Goal: Transaction & Acquisition: Purchase product/service

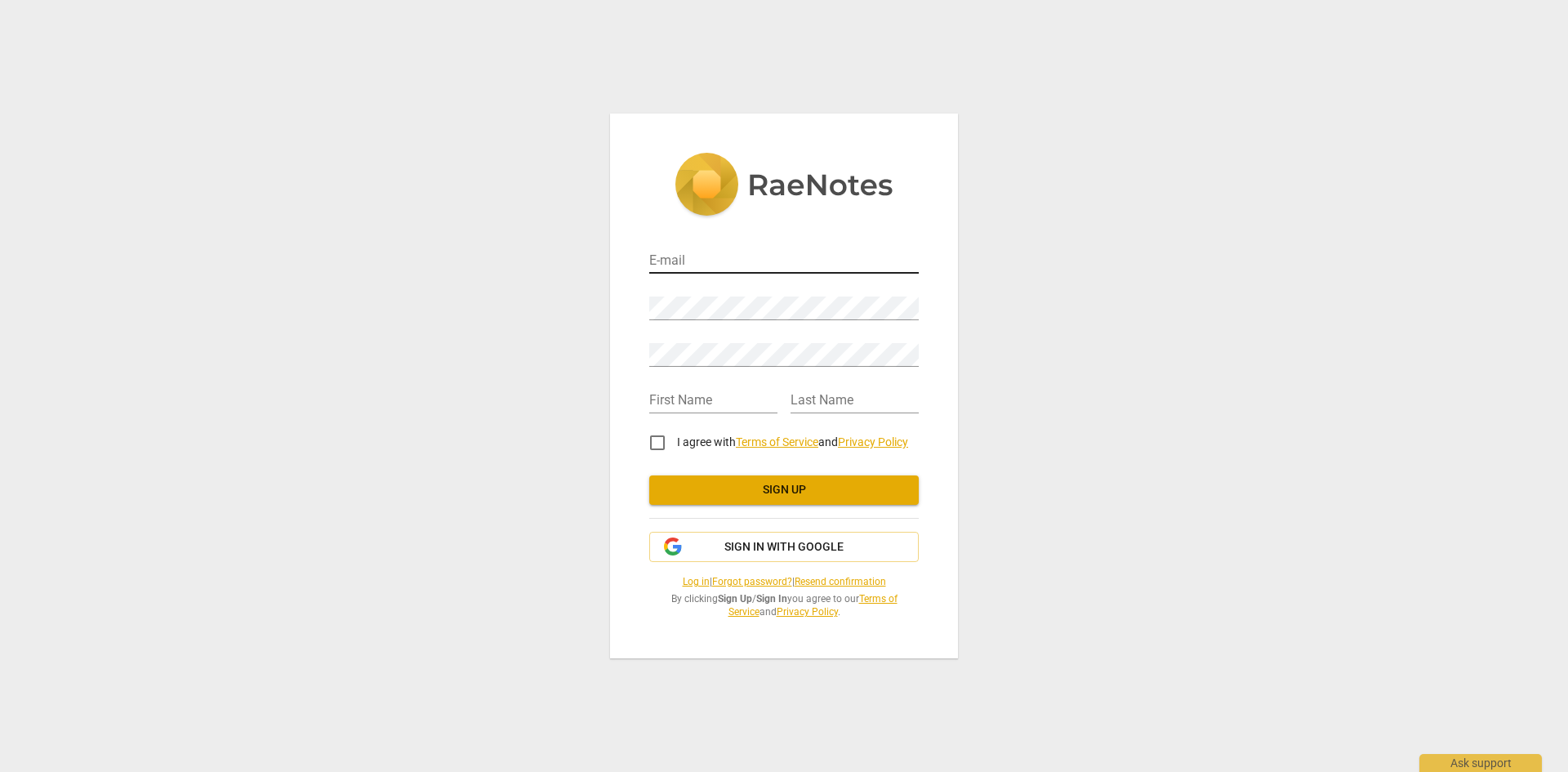
click at [703, 265] on input "email" at bounding box center [784, 261] width 270 height 24
type input "dawn.flores@greenbush.org"
type input "Dawn"
type input "Flores"
click at [562, 447] on div "E-mail dawn.flores@greenbush.org Password Retype Password First Name Dawn Last …" at bounding box center [784, 386] width 1568 height 772
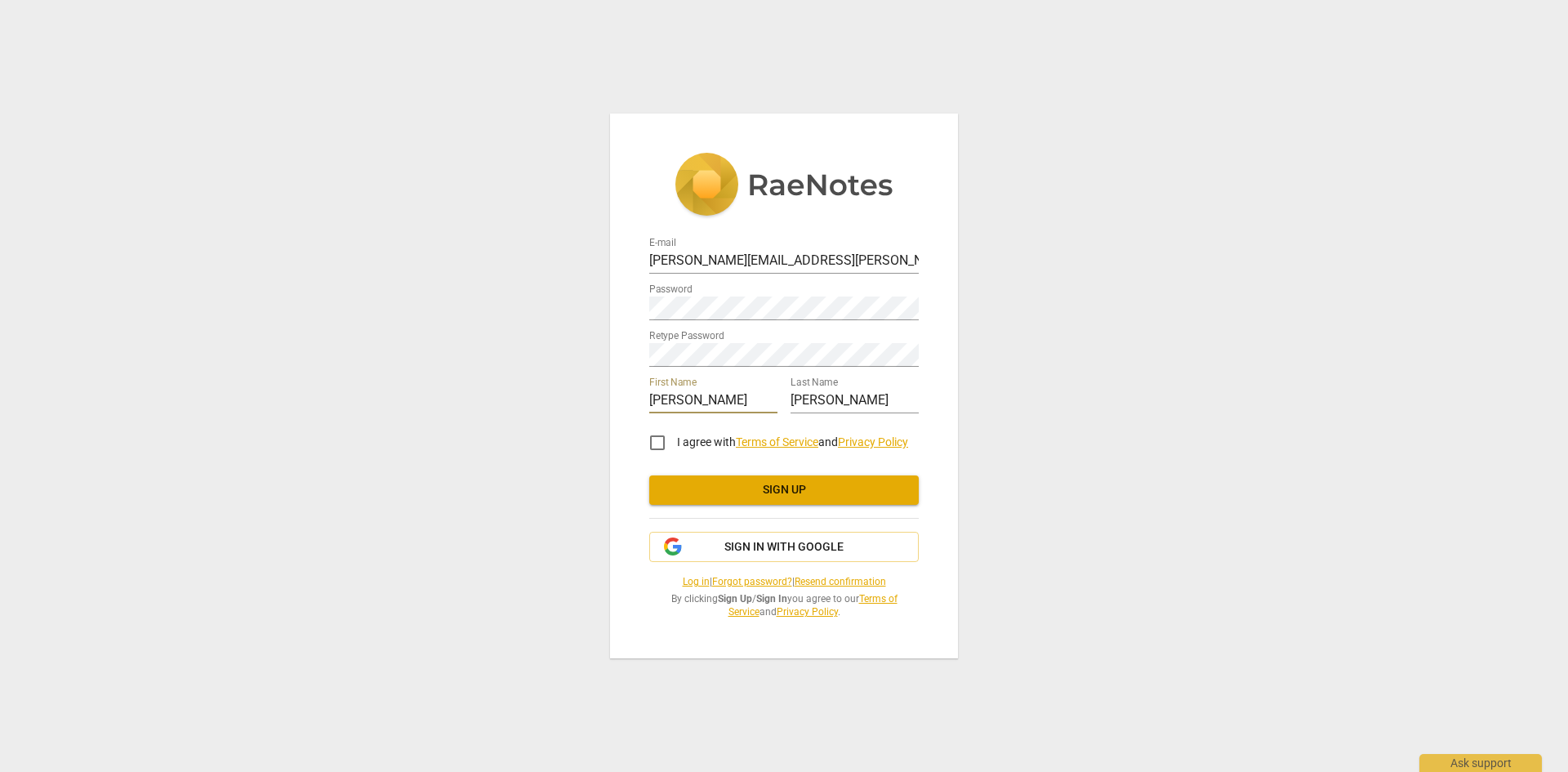
click at [654, 440] on input "I agree with Terms of Service and Privacy Policy" at bounding box center [657, 443] width 39 height 39
checkbox input "true"
click at [777, 546] on span "Sign in with Google" at bounding box center [783, 547] width 119 height 16
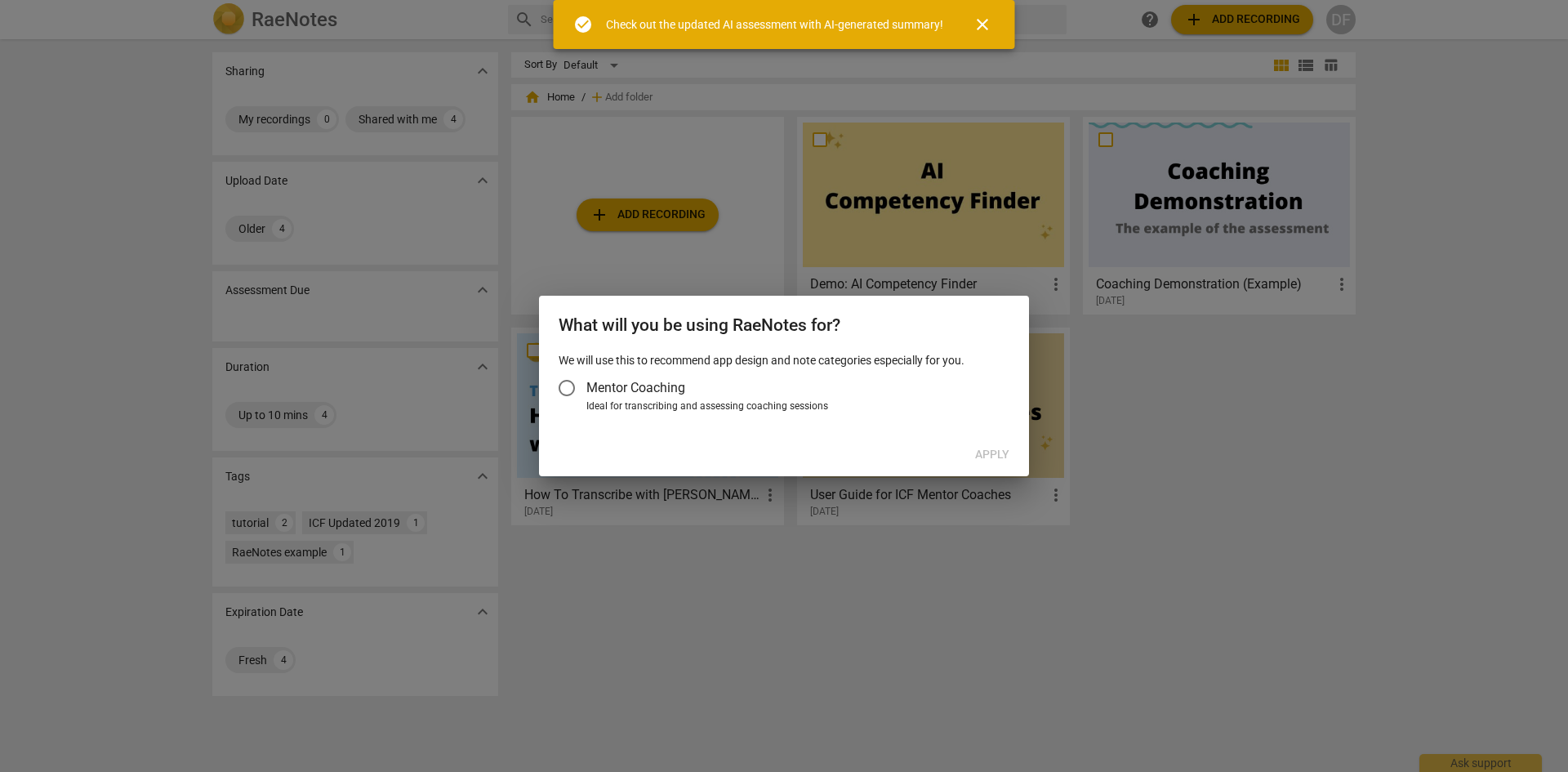
click at [571, 383] on input "Mentor Coaching" at bounding box center [566, 388] width 39 height 39
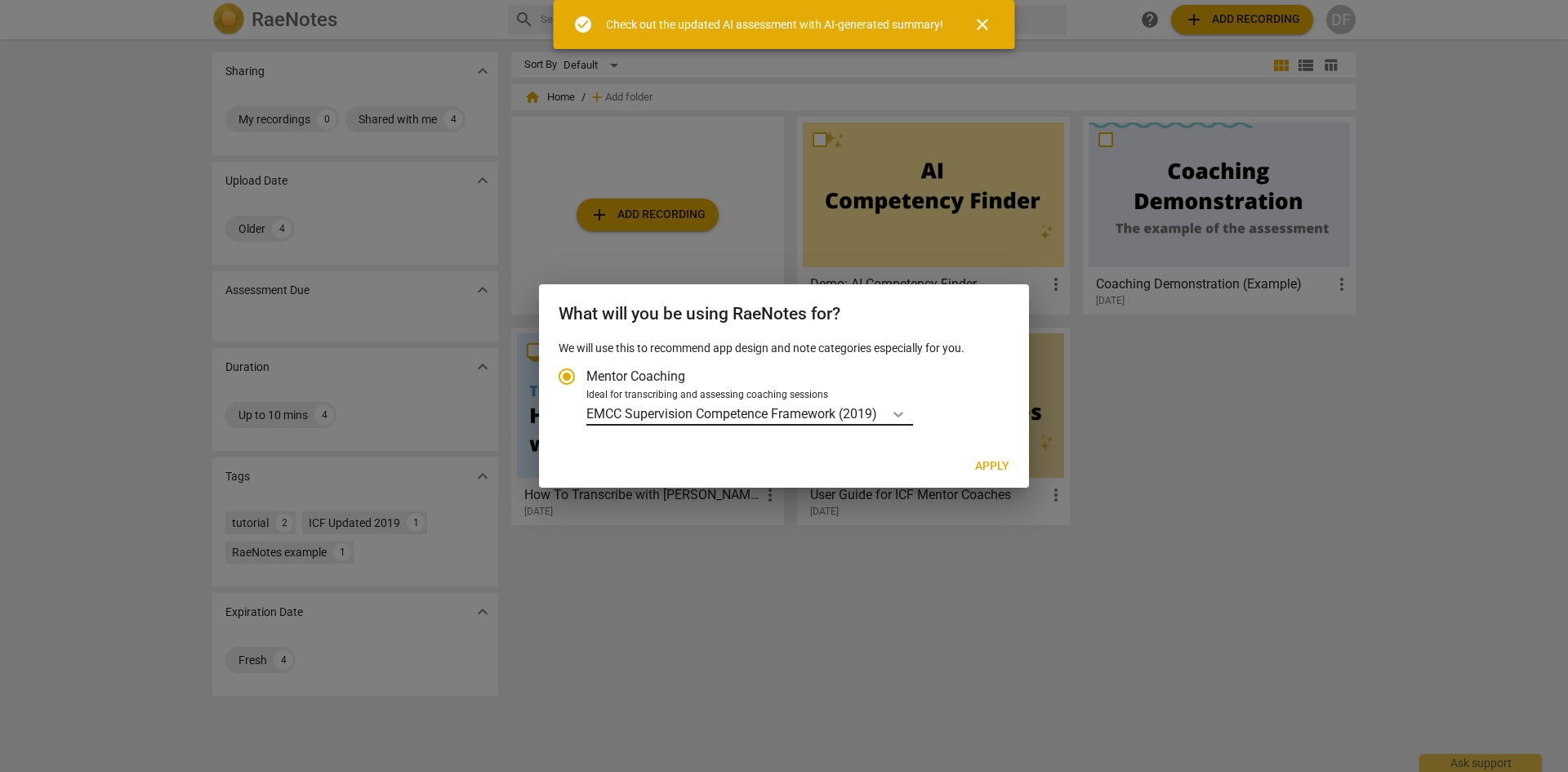
click at [888, 413] on div "Account type" at bounding box center [897, 413] width 29 height 24
click at [0, 0] on input "Ideal for transcribing and assessing coaching sessions EMCC Supervision Compete…" at bounding box center [0, 0] width 0 height 0
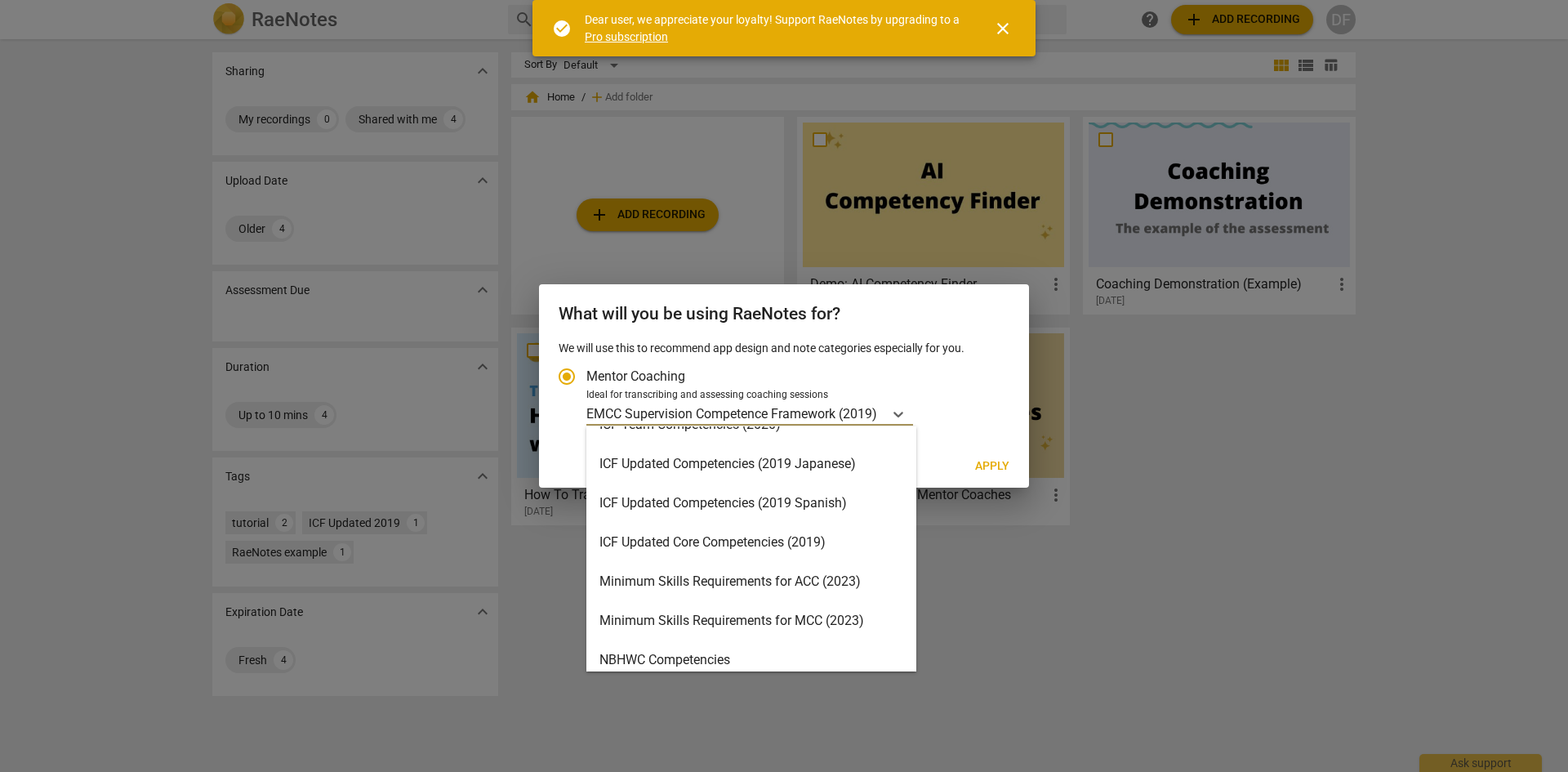
scroll to position [232, 0]
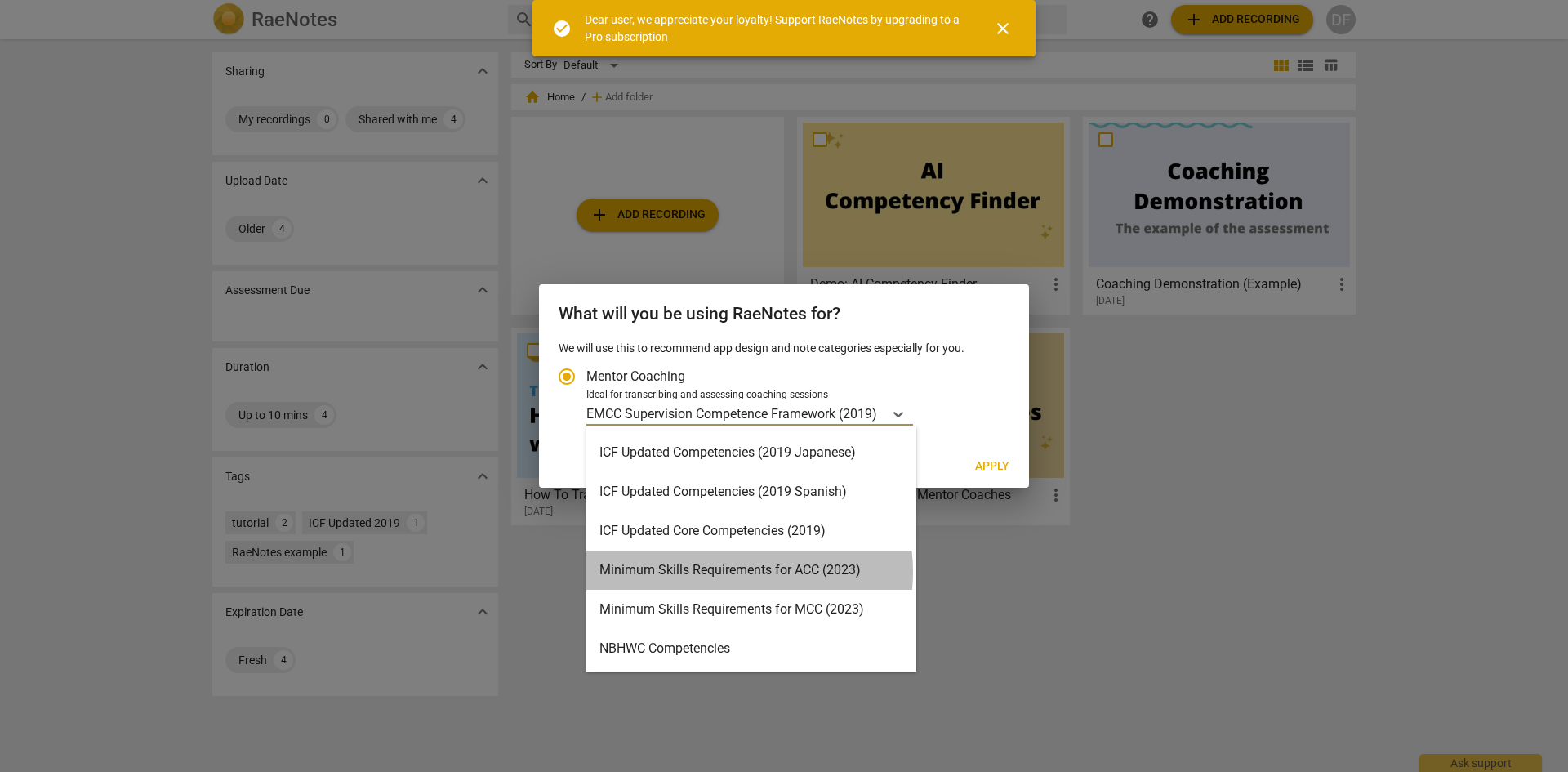
click at [730, 572] on div "Minimum Skills Requirements for ACC (2023)" at bounding box center [751, 570] width 330 height 39
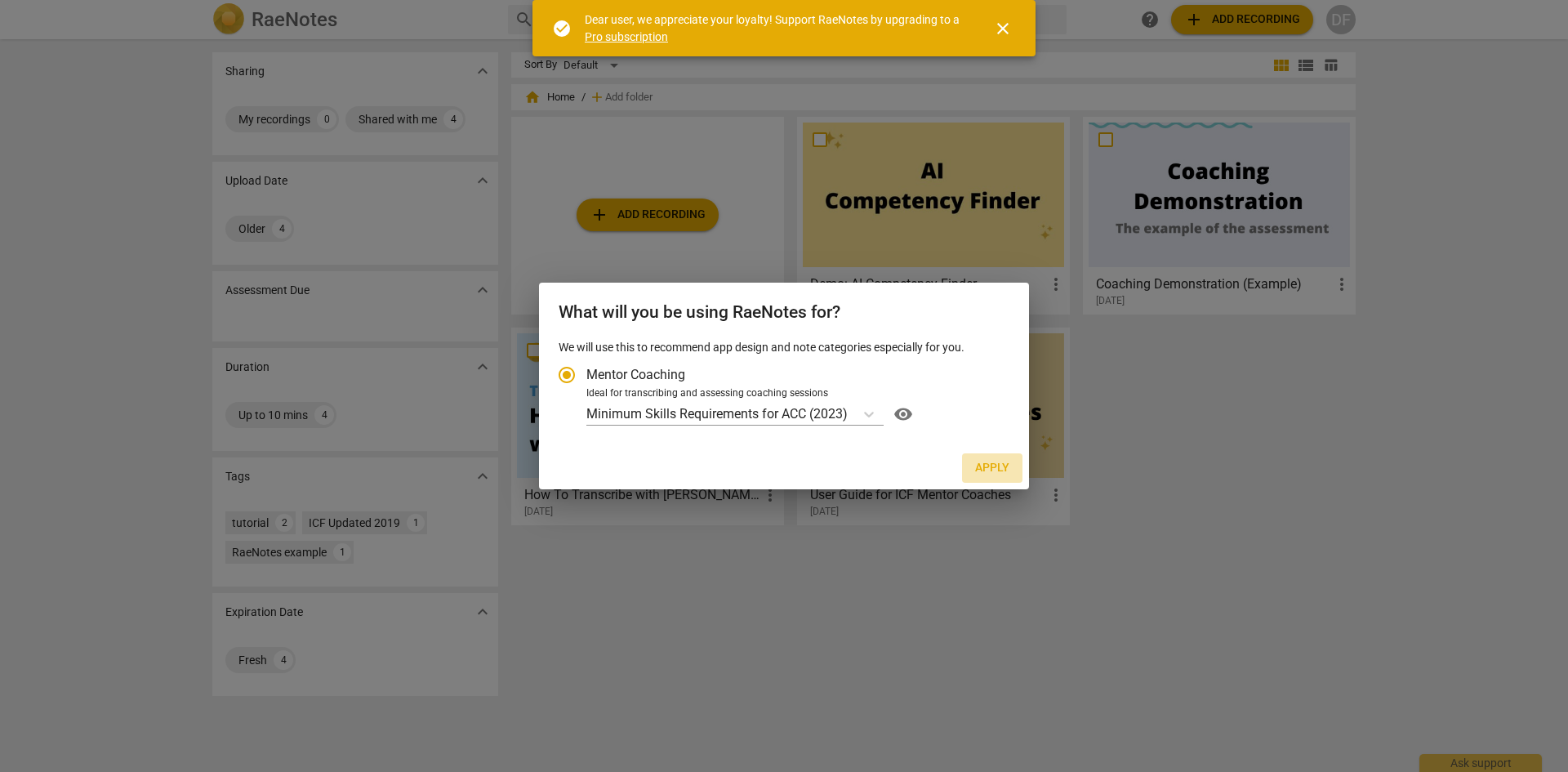
click at [996, 466] on span "Apply" at bounding box center [992, 468] width 35 height 16
radio input "false"
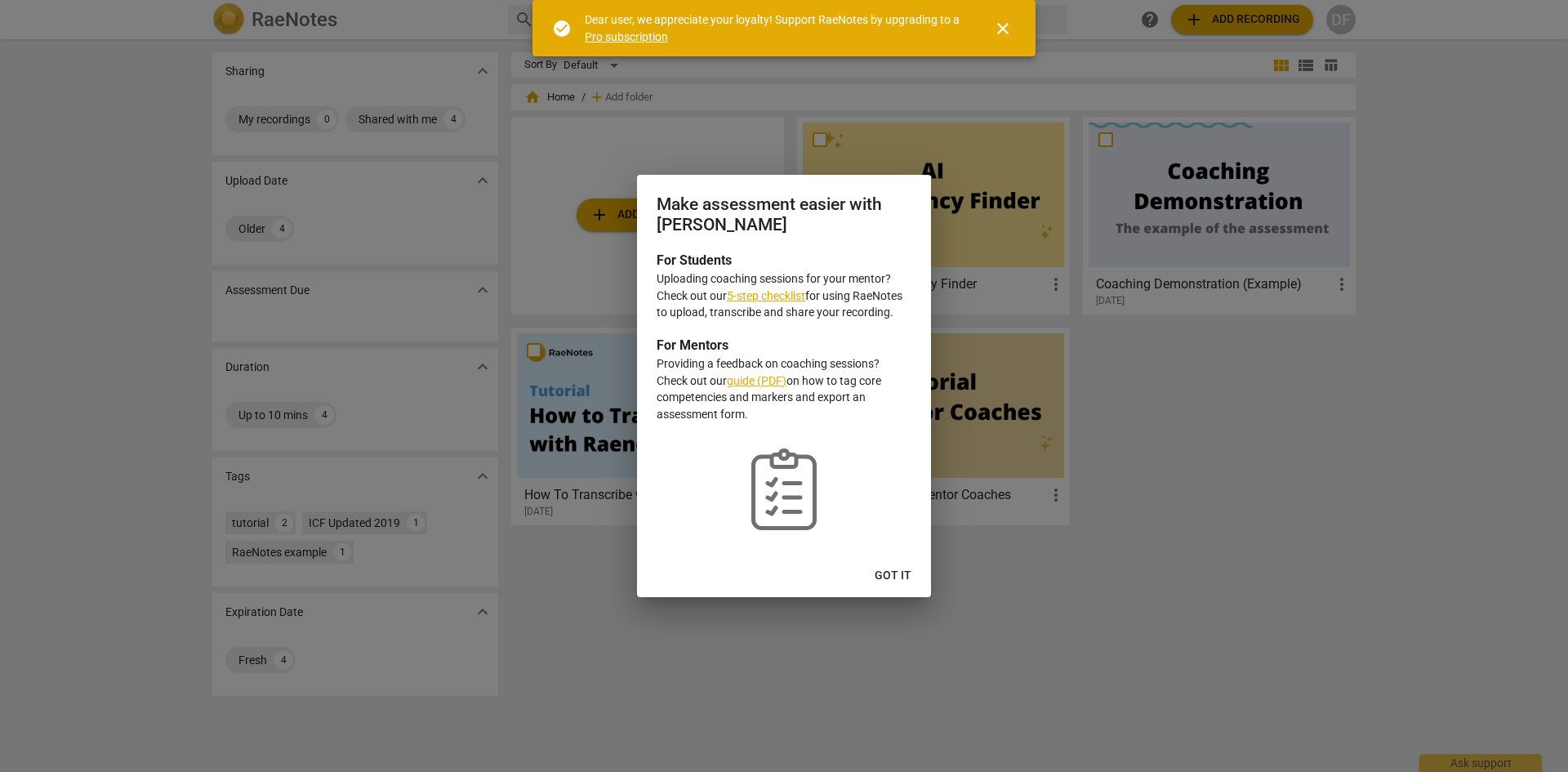
click at [780, 291] on link "5-step checklist" at bounding box center [765, 296] width 79 height 13
click at [896, 569] on span "Got it" at bounding box center [893, 575] width 37 height 16
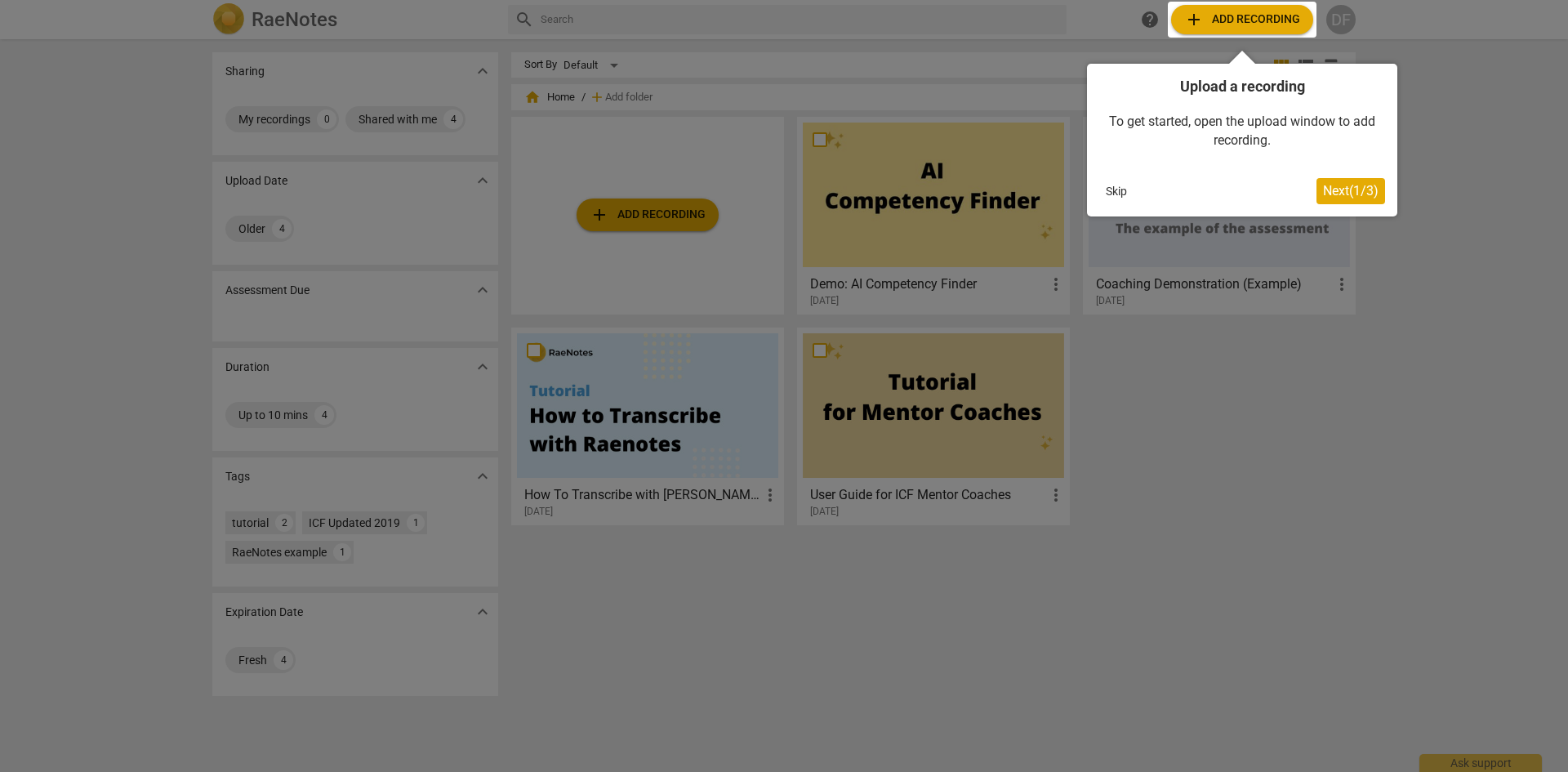
click at [1352, 187] on span "Next ( 1 / 3 )" at bounding box center [1350, 191] width 56 height 16
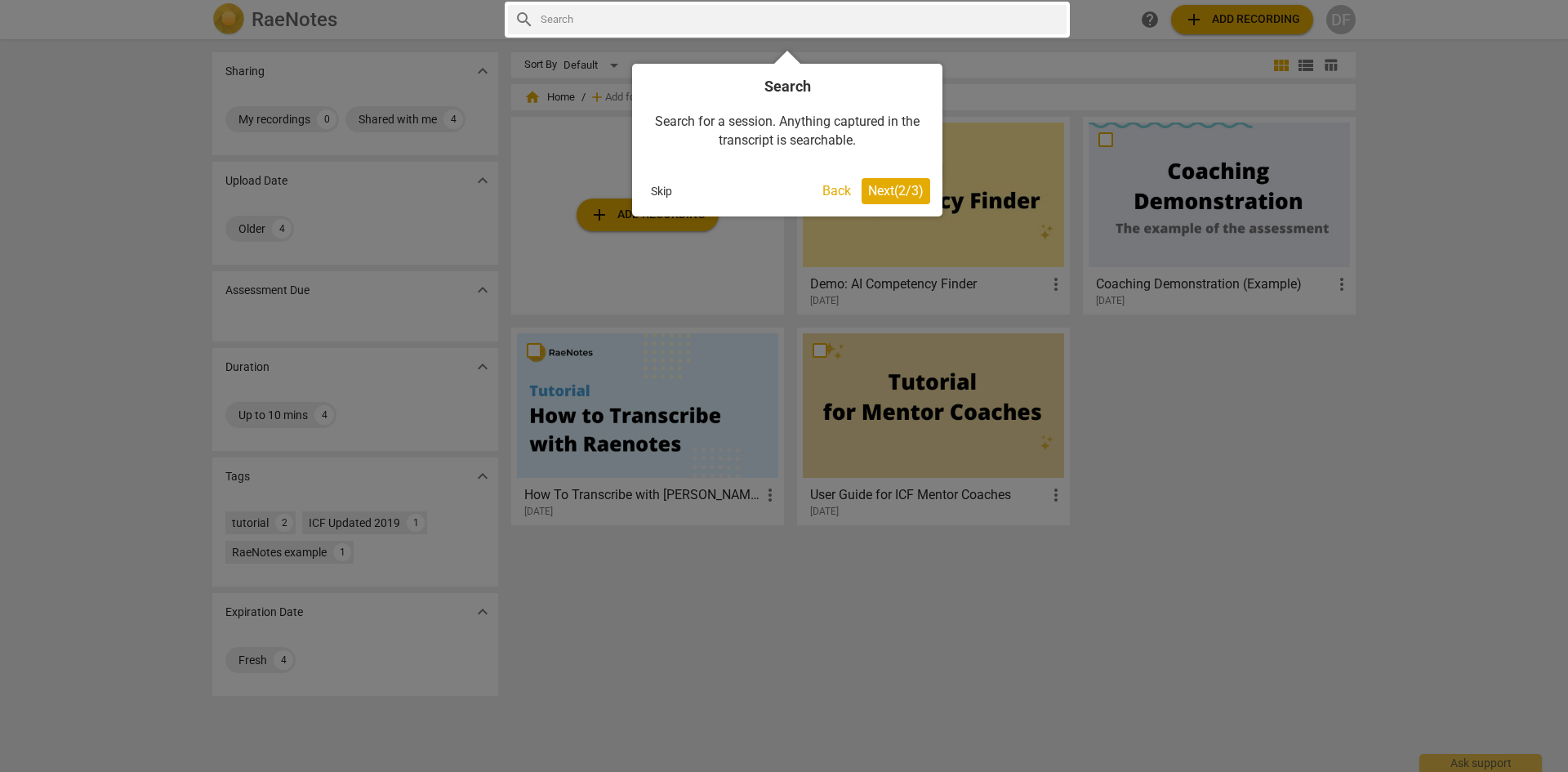
click at [909, 193] on span "Next ( 2 / 3 )" at bounding box center [895, 191] width 56 height 16
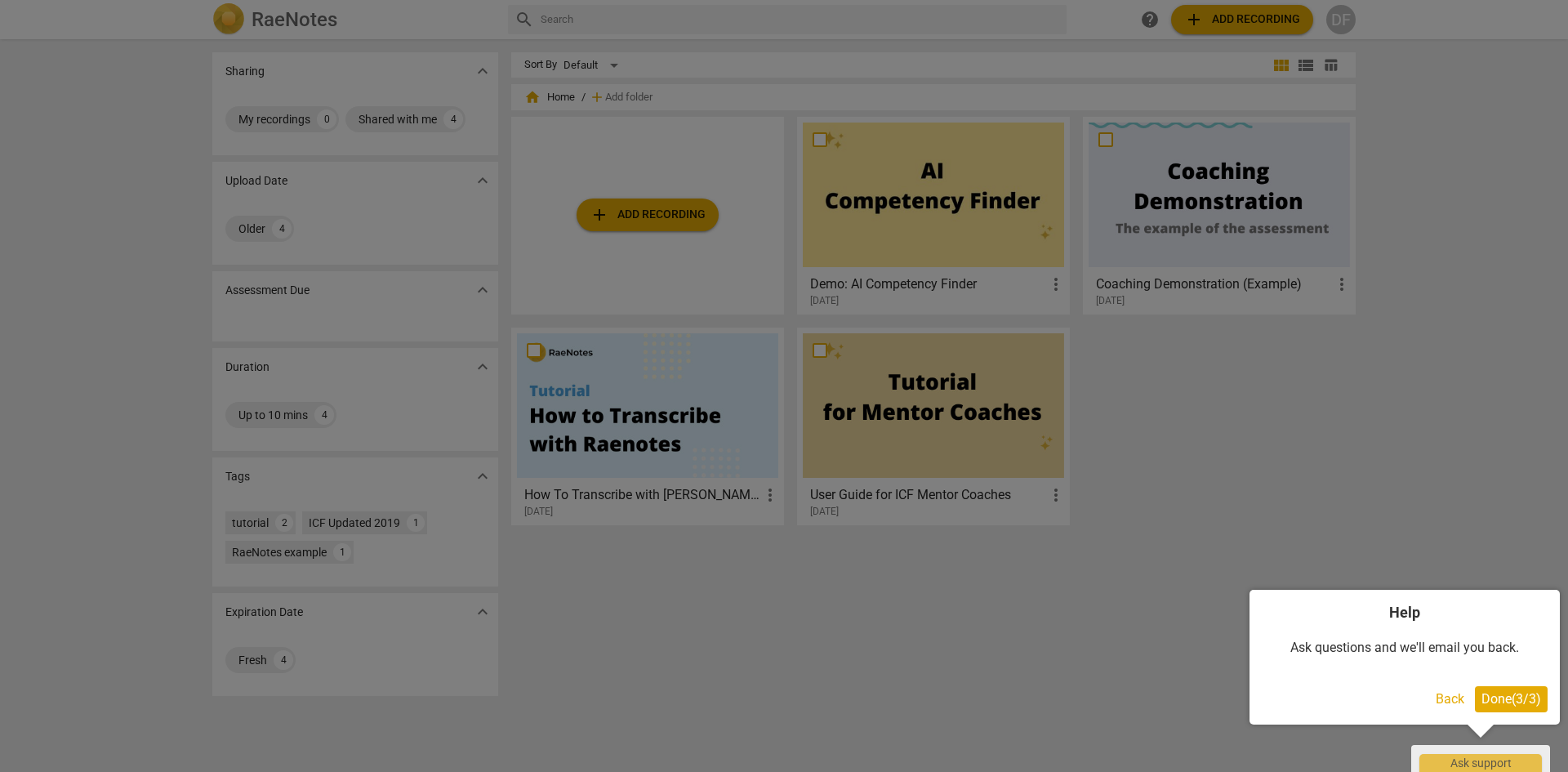
drag, startPoint x: 1489, startPoint y: 696, endPoint x: 1473, endPoint y: 662, distance: 37.6
click at [1489, 696] on span "Done ( 3 / 3 )" at bounding box center [1510, 699] width 59 height 16
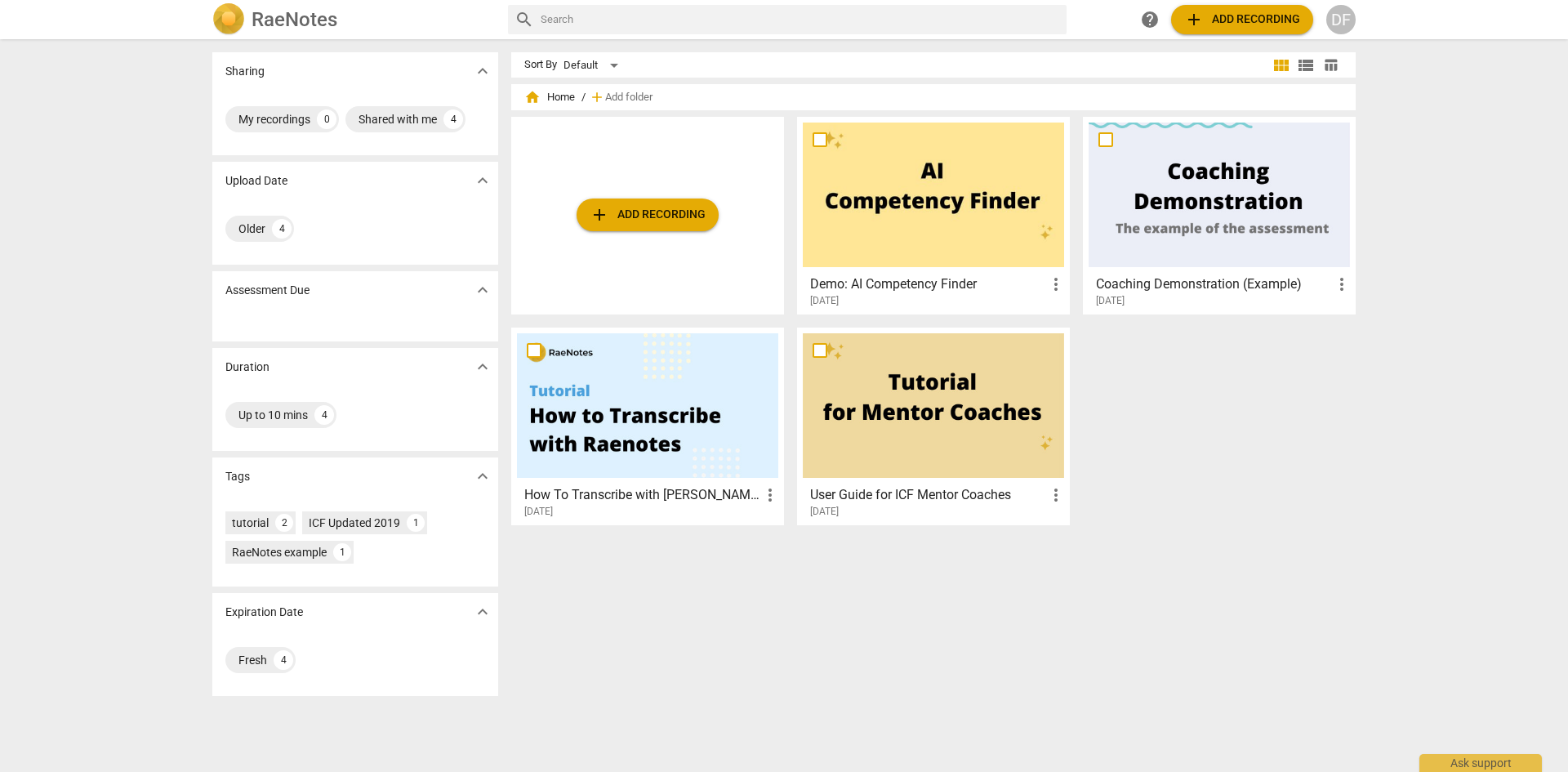
click at [1230, 25] on span "add Add recording" at bounding box center [1241, 19] width 116 height 19
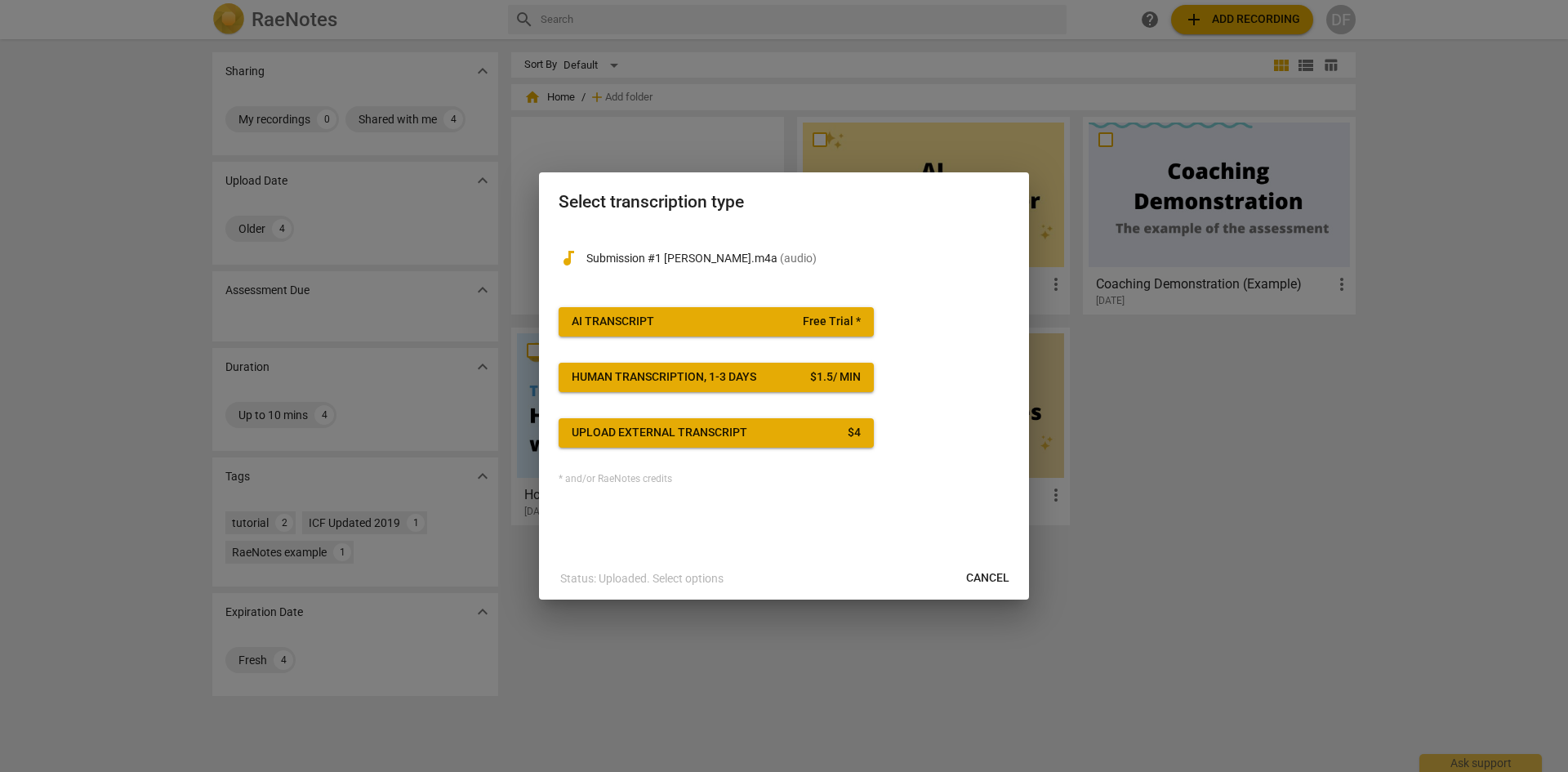
click at [752, 322] on span "AI Transcript Free Trial *" at bounding box center [716, 321] width 289 height 16
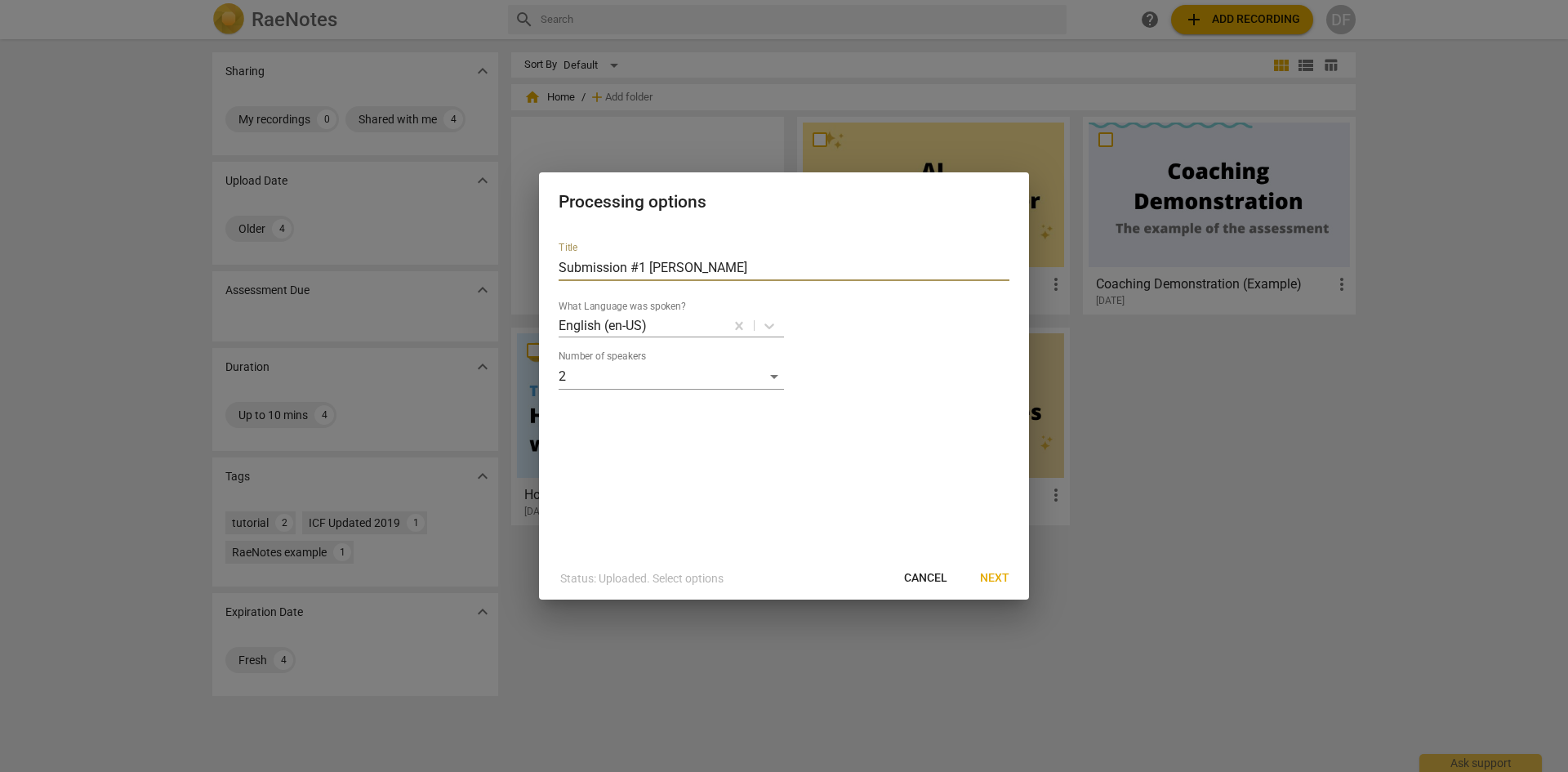
drag, startPoint x: 651, startPoint y: 268, endPoint x: 729, endPoint y: 262, distance: 78.2
click at [729, 262] on input "Submission #1 [PERSON_NAME]" at bounding box center [783, 268] width 450 height 27
type input "Submission #1 [PERSON_NAME]"
click at [986, 576] on span "Next" at bounding box center [994, 578] width 29 height 16
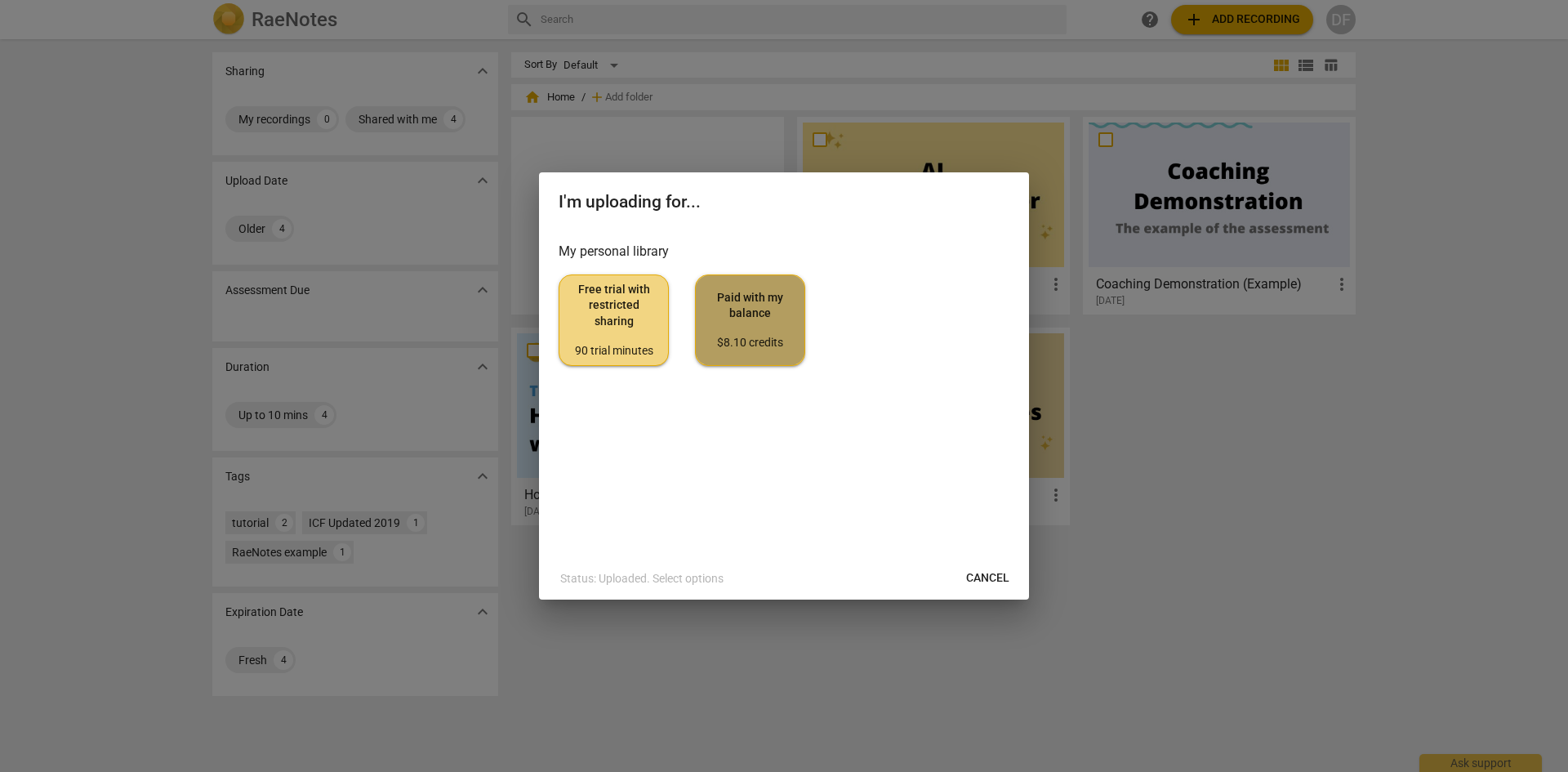
click at [769, 302] on span "Paid with my balance $8.10 credits" at bounding box center [749, 320] width 82 height 61
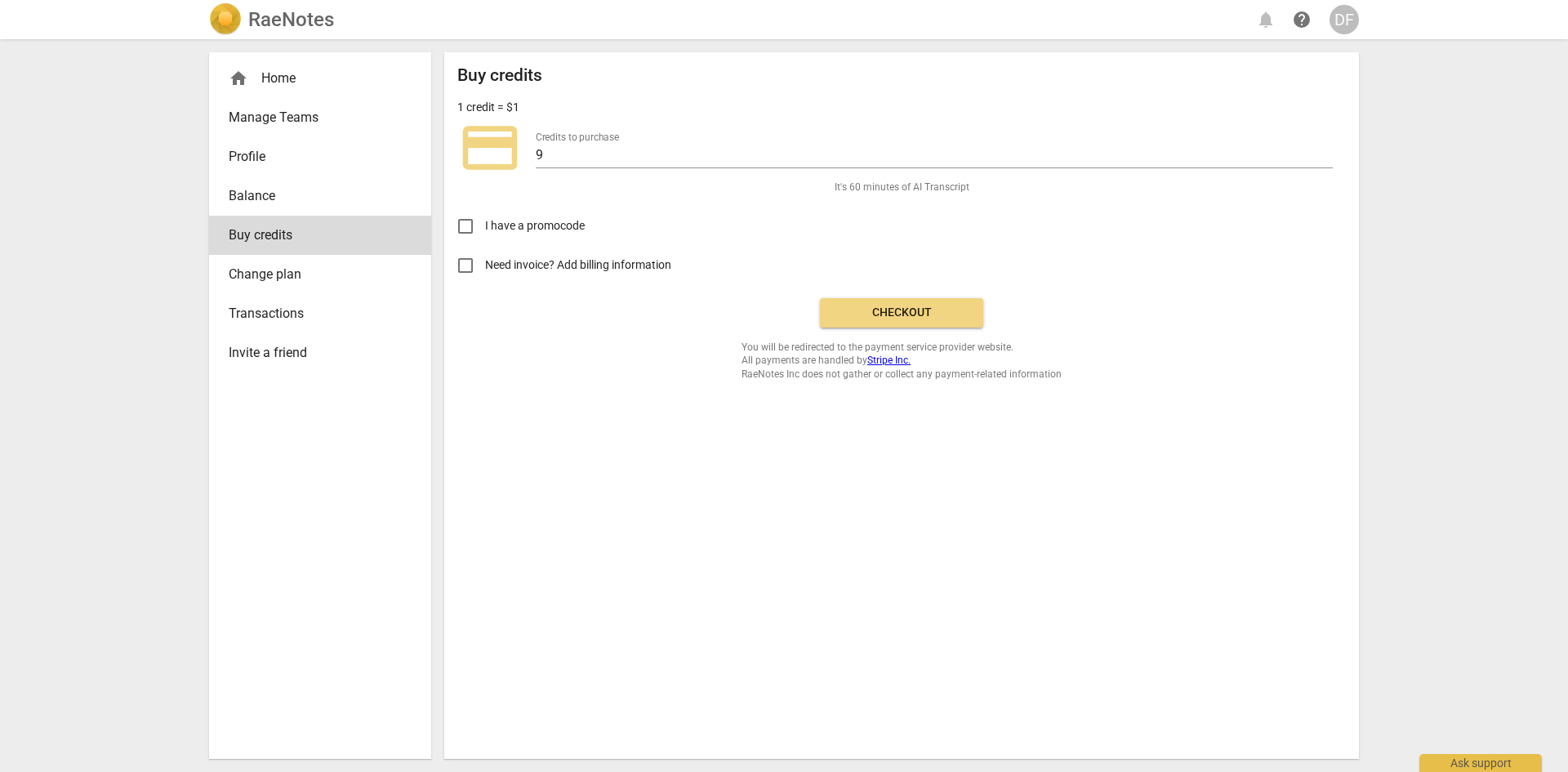
click at [877, 310] on span "Checkout" at bounding box center [901, 313] width 137 height 16
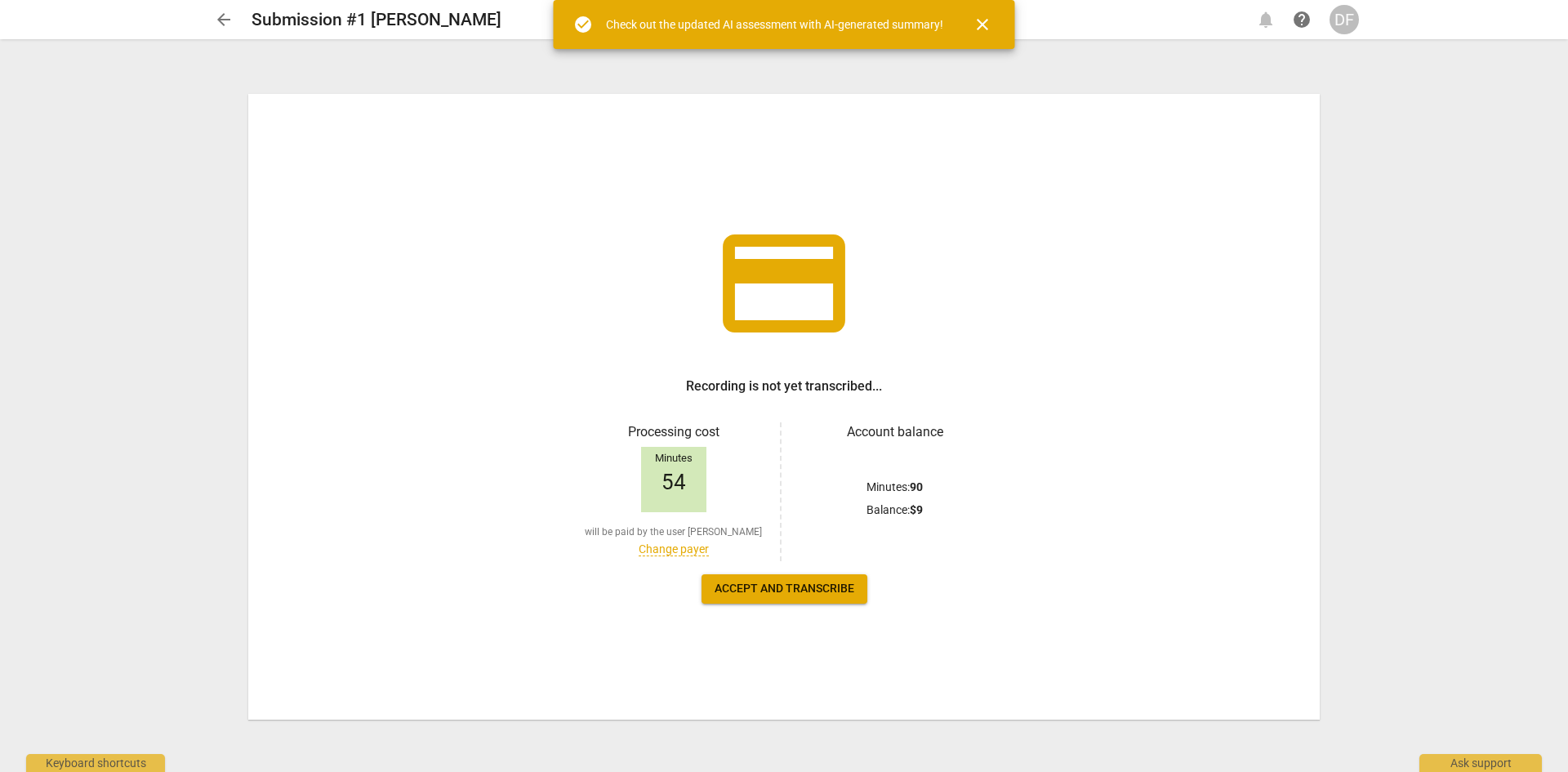
click at [772, 591] on span "Accept and transcribe" at bounding box center [784, 589] width 140 height 16
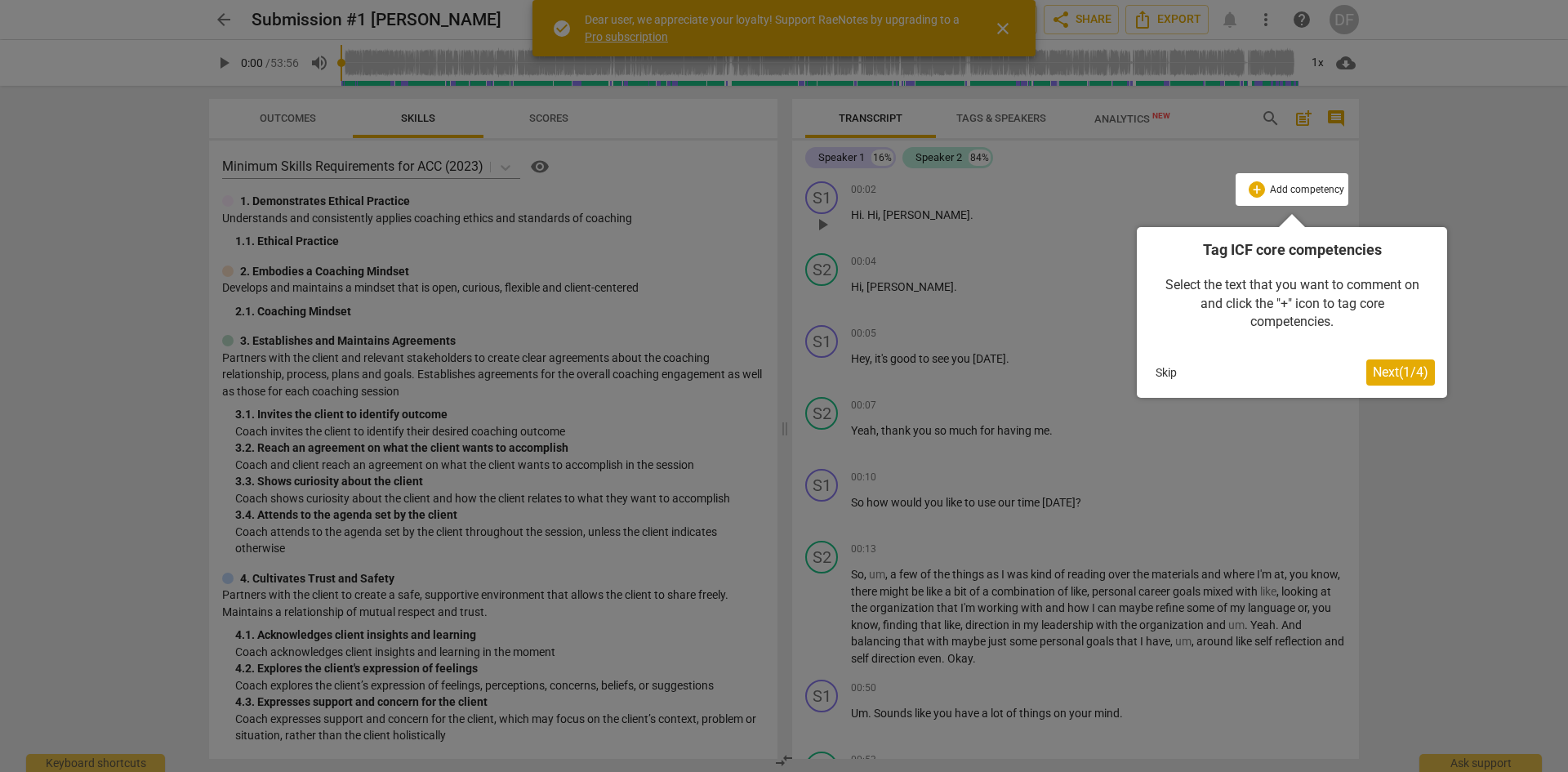
click at [1411, 370] on span "Next ( 1 / 4 )" at bounding box center [1400, 373] width 56 height 16
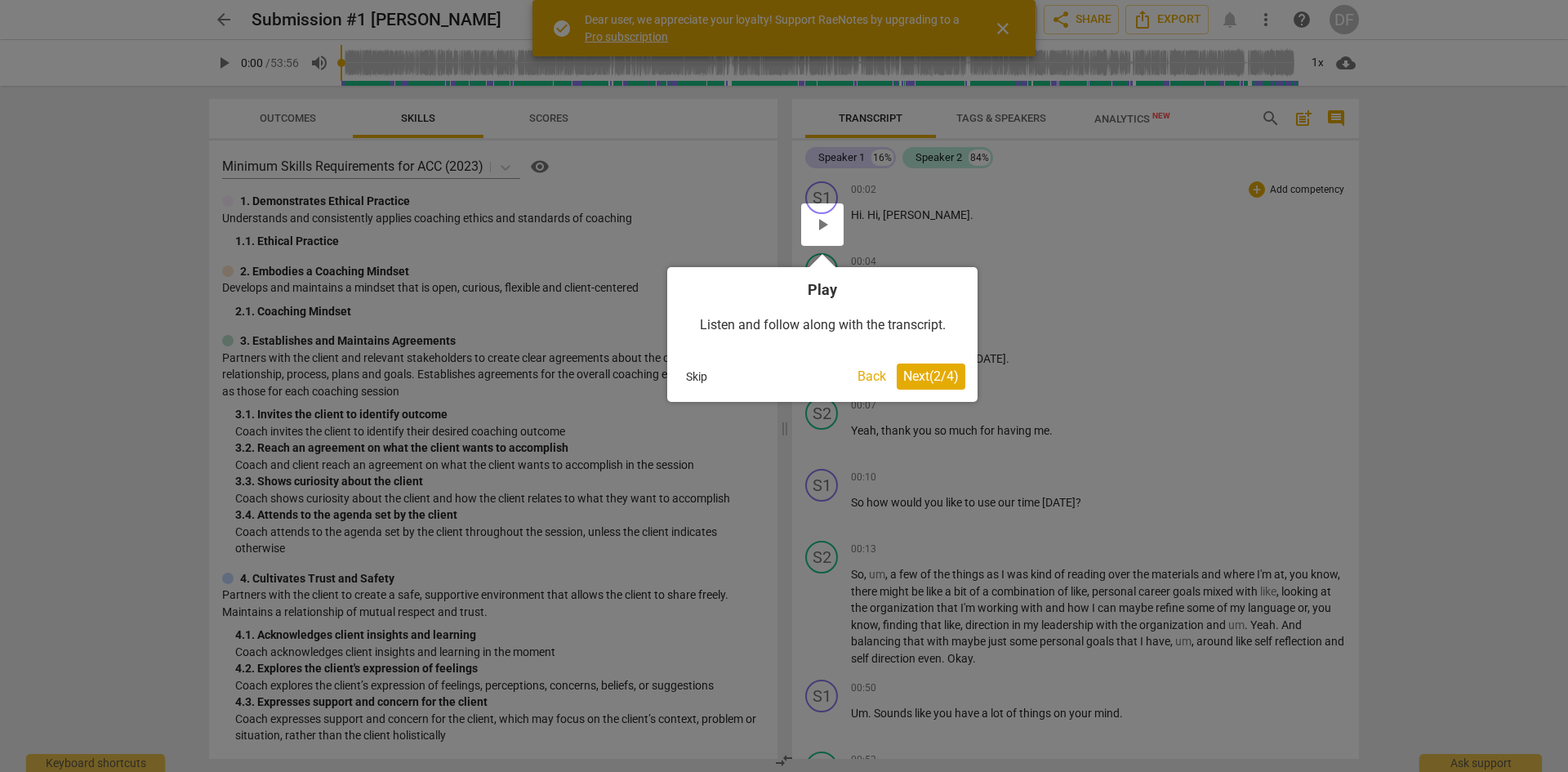
click at [1006, 27] on div at bounding box center [784, 386] width 1568 height 772
